Goal: Ask a question

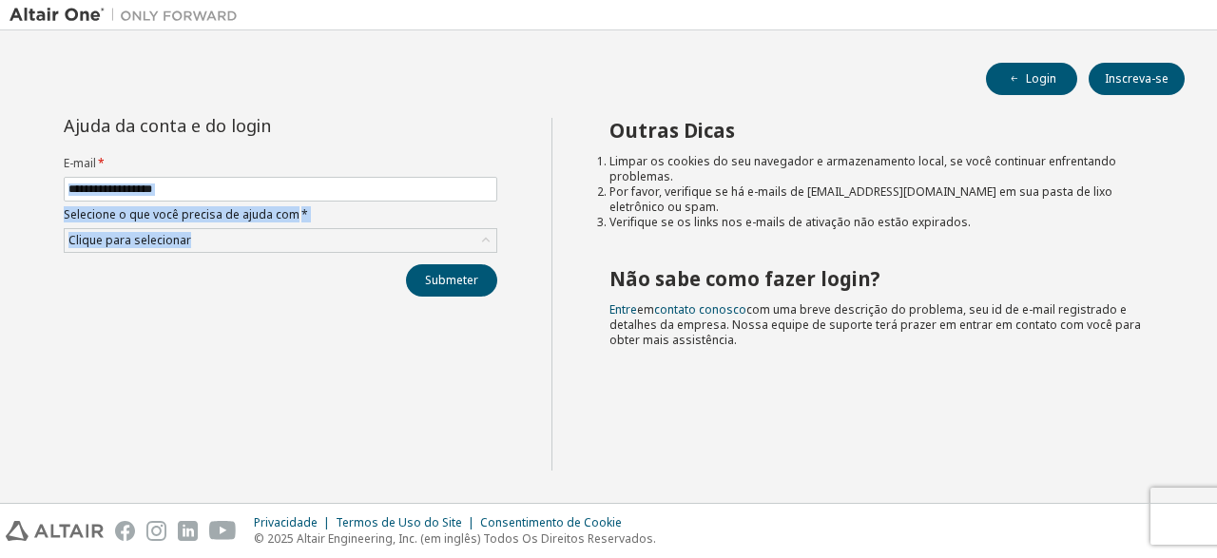
drag, startPoint x: 0, startPoint y: 0, endPoint x: 420, endPoint y: 172, distance: 454.0
click at [420, 172] on div "Ajuda da conta e do login E-mail * Selecione o que você precisa de ajuda com * …" at bounding box center [609, 306] width 1198 height 376
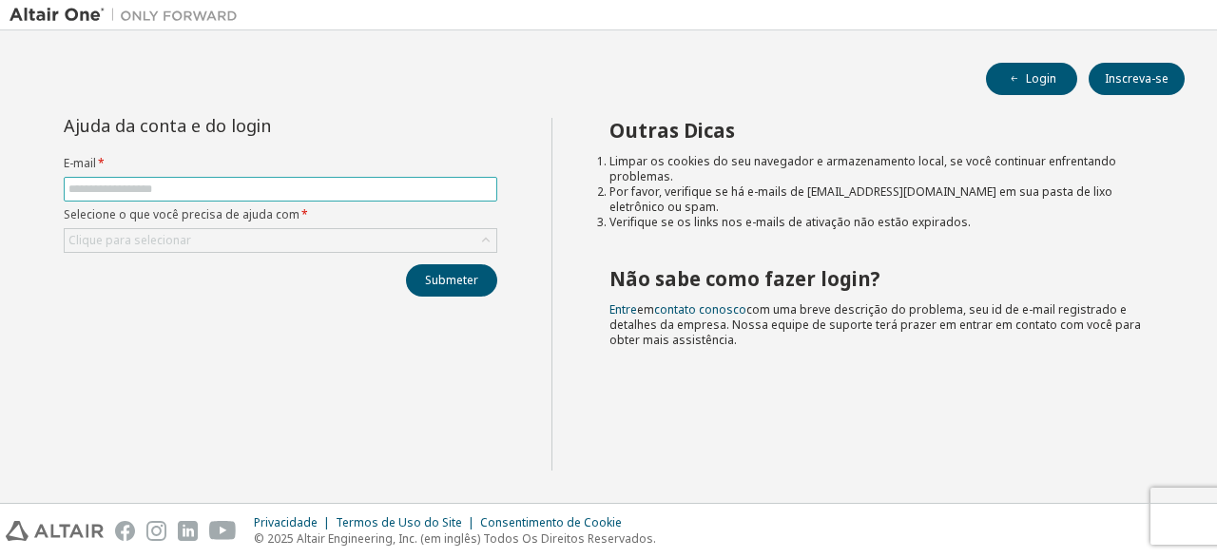
click at [258, 189] on input "text" at bounding box center [280, 189] width 424 height 15
type input "**********"
click at [446, 271] on button "Submeter" at bounding box center [451, 280] width 91 height 32
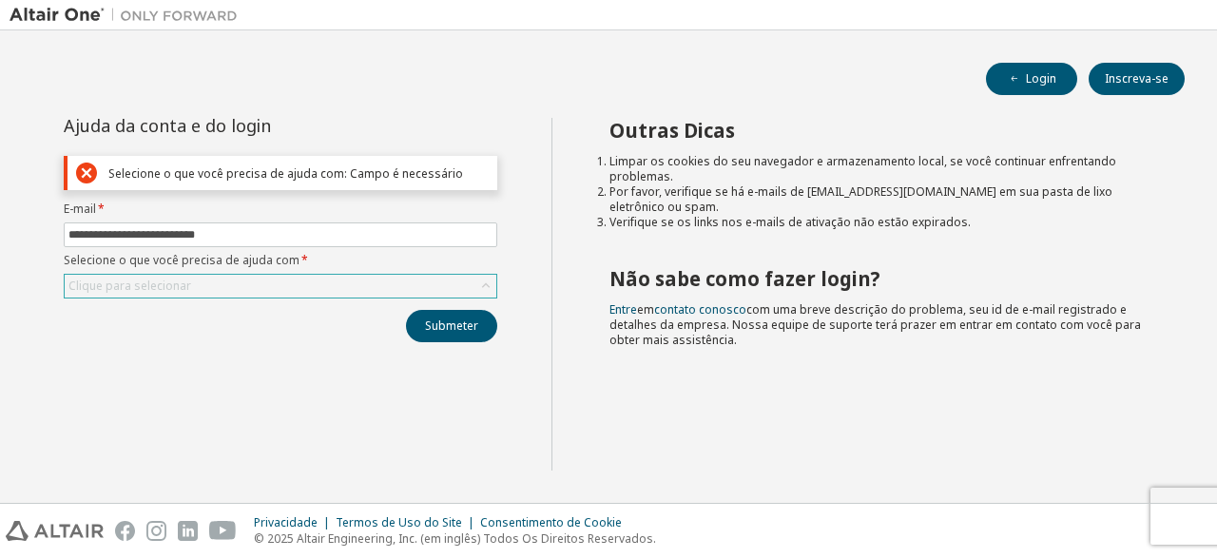
click at [279, 275] on div "Clique para selecionar" at bounding box center [281, 286] width 432 height 23
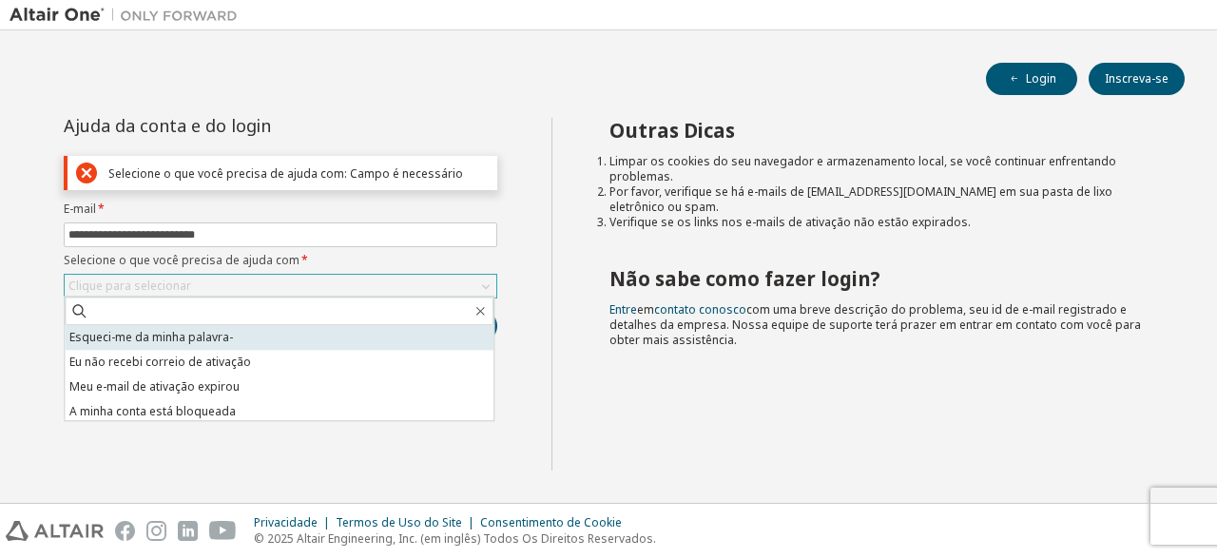
click at [239, 337] on li "Esqueci-me da minha palavra-" at bounding box center [279, 337] width 429 height 25
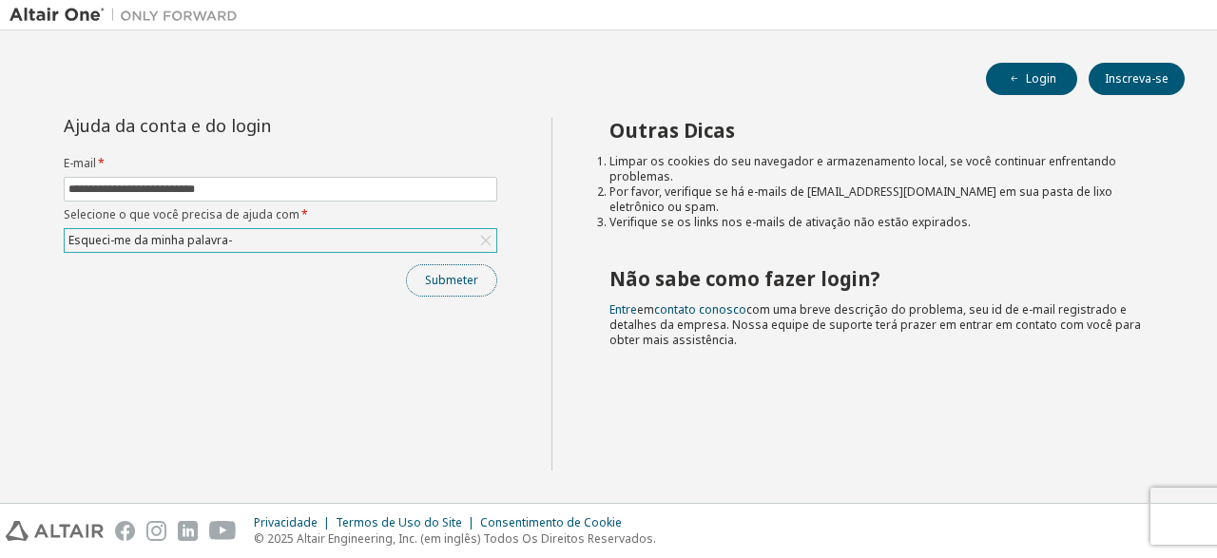
click at [450, 280] on button "Submeter" at bounding box center [451, 280] width 91 height 32
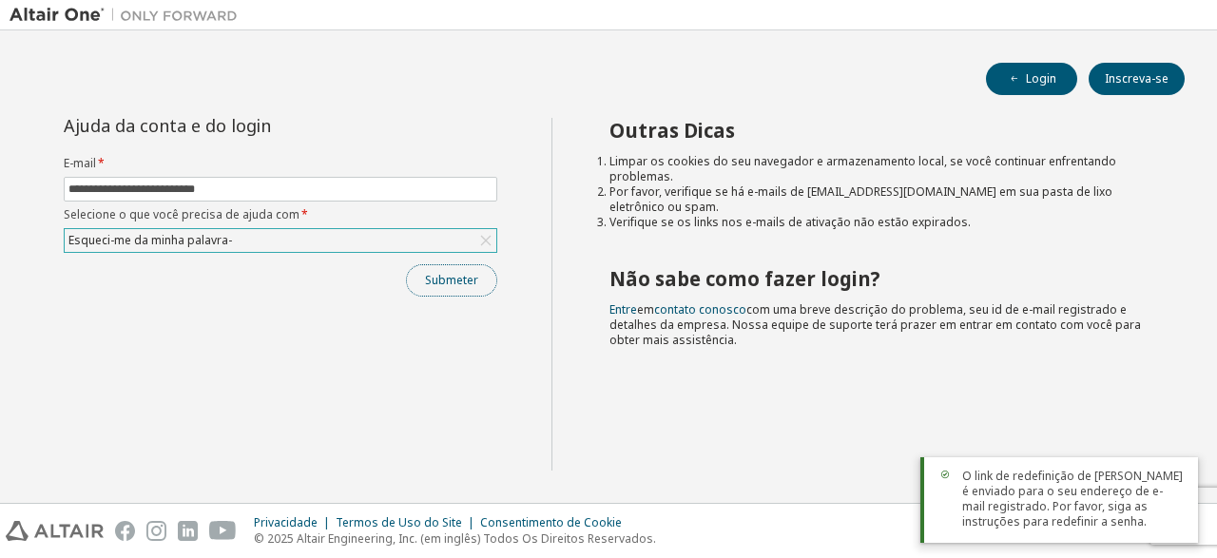
click at [450, 280] on button "Submeter" at bounding box center [451, 280] width 91 height 32
